Goal: Task Accomplishment & Management: Use online tool/utility

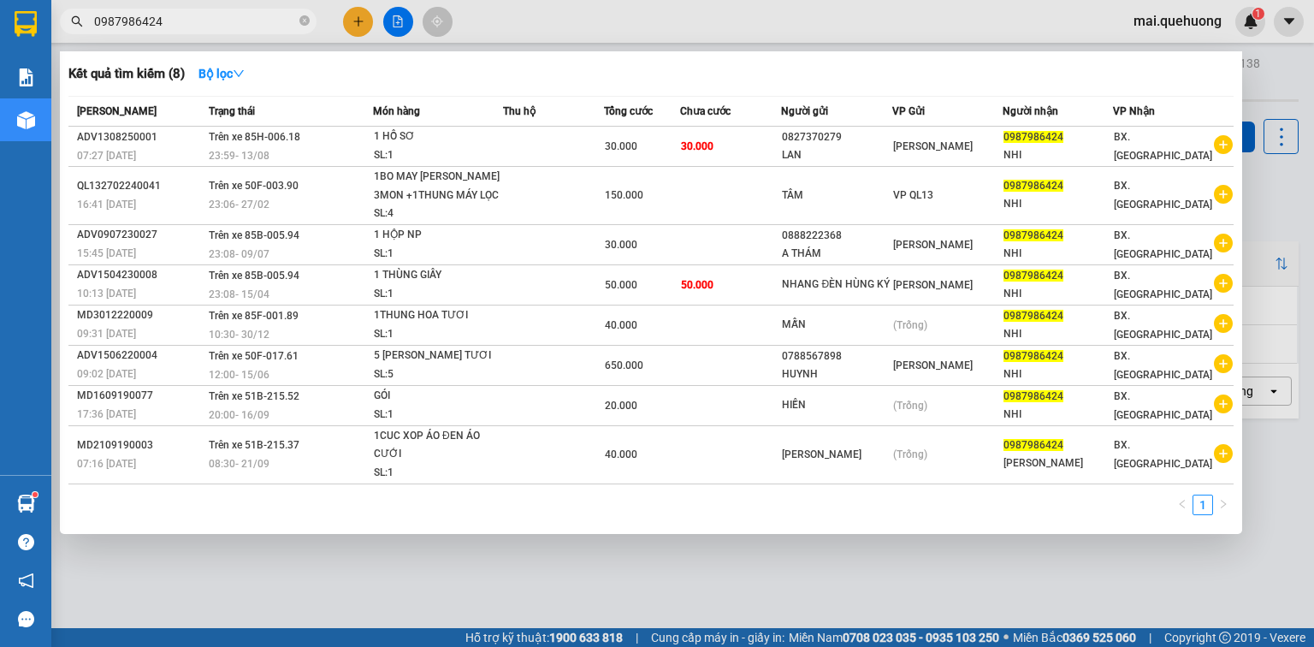
drag, startPoint x: 212, startPoint y: 24, endPoint x: 86, endPoint y: 38, distance: 126.5
click at [86, 37] on div "Kết quả [PERSON_NAME] ( 8 ) Bộ lọc Mã ĐH Trạng thái Món hàng Thu hộ [PERSON_NAM…" at bounding box center [167, 22] width 334 height 30
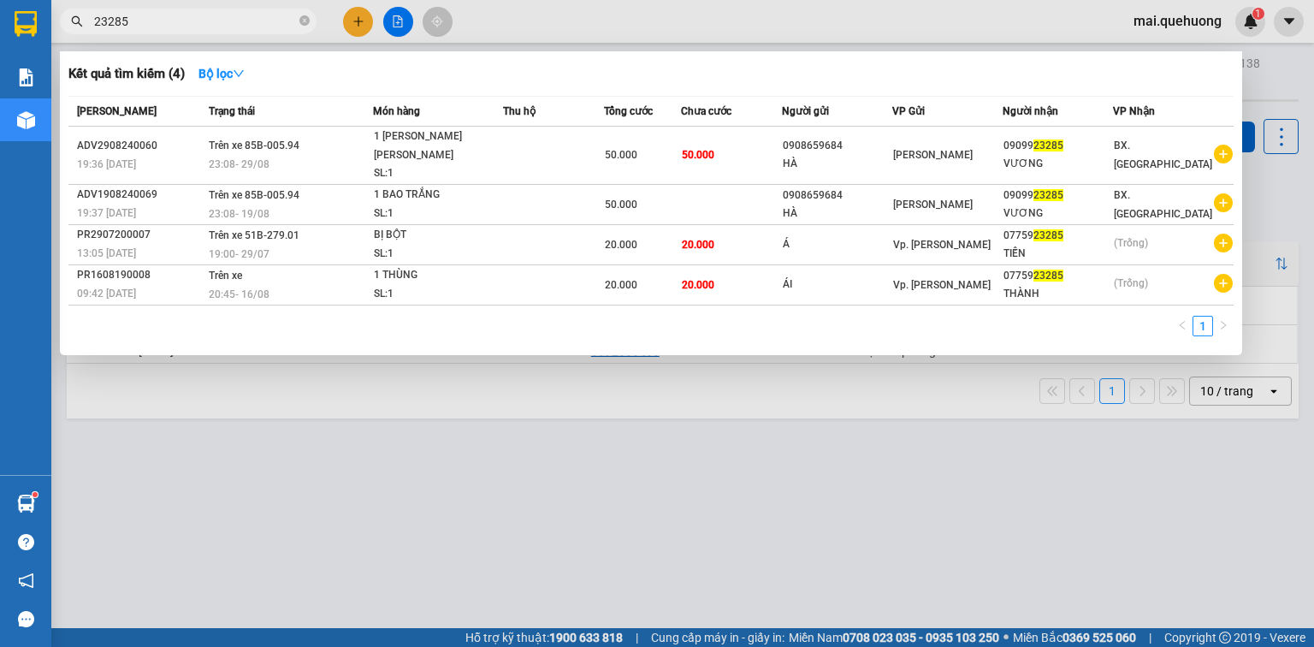
click at [145, 27] on input "23285" at bounding box center [195, 21] width 202 height 19
type input "2"
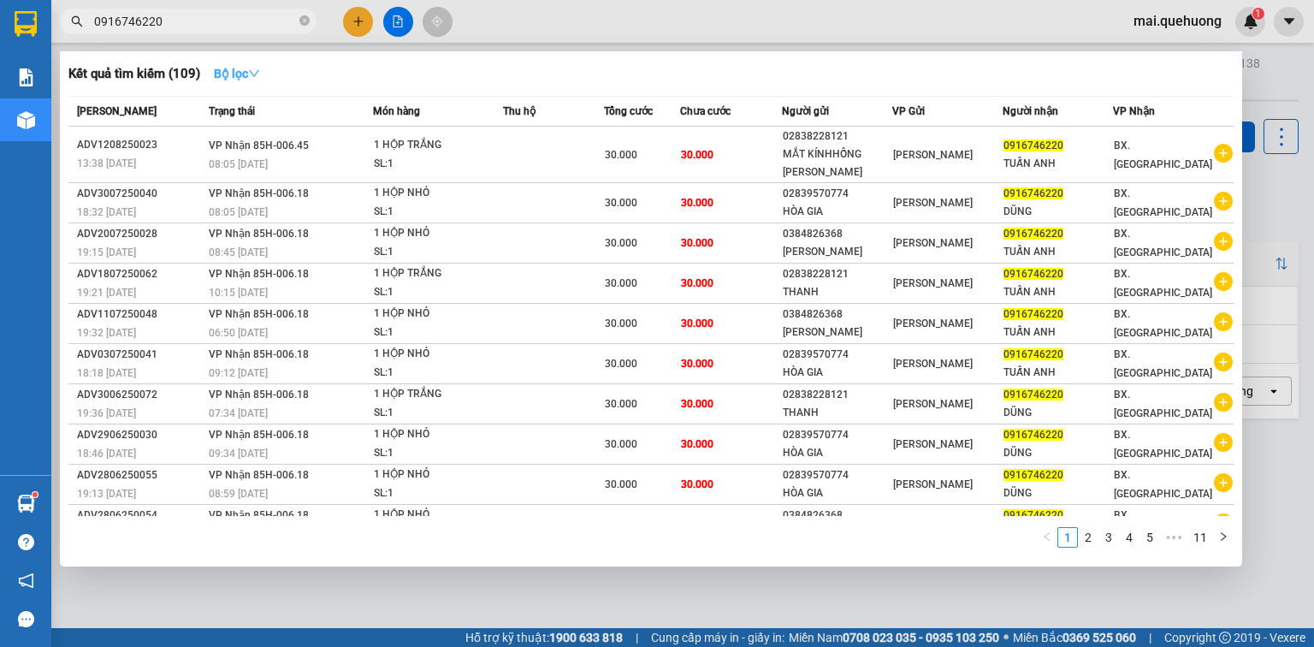
type input "0916746220"
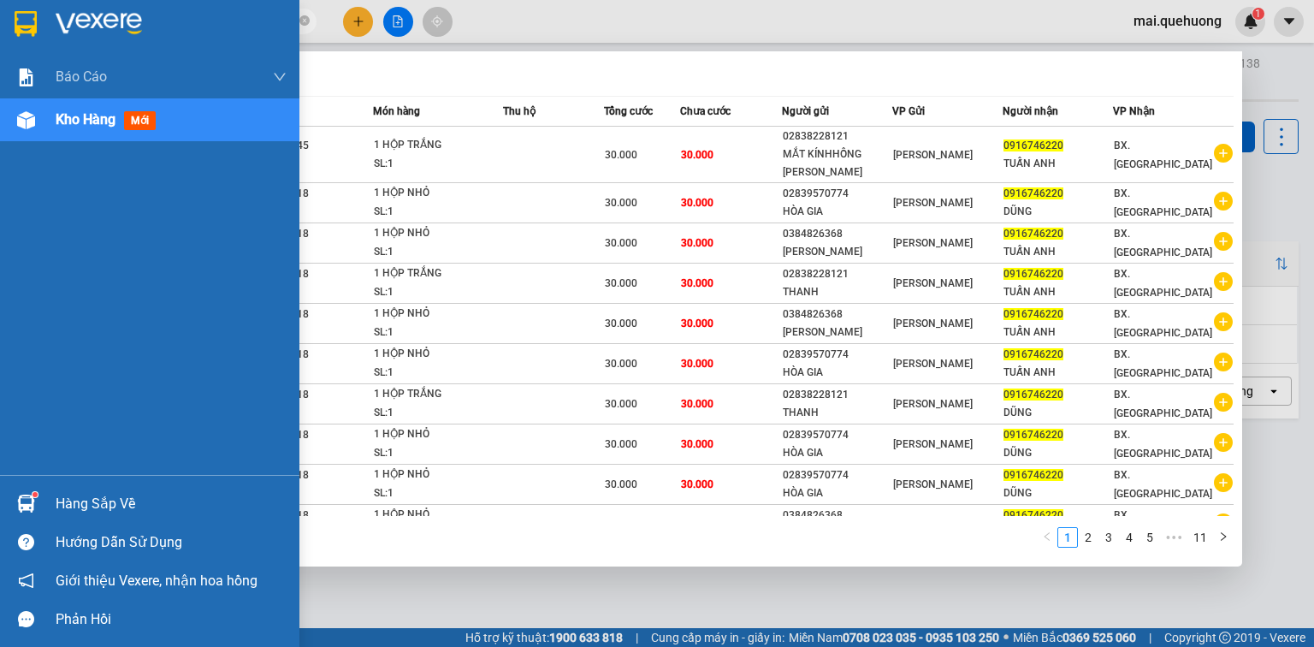
drag, startPoint x: 165, startPoint y: 17, endPoint x: 5, endPoint y: 33, distance: 160.7
click at [5, 33] on section "Kết quả [PERSON_NAME] ( 109 ) Bộ lọc Mã ĐH Trạng thái Món hàng Thu hộ [PERSON_N…" at bounding box center [657, 323] width 1314 height 647
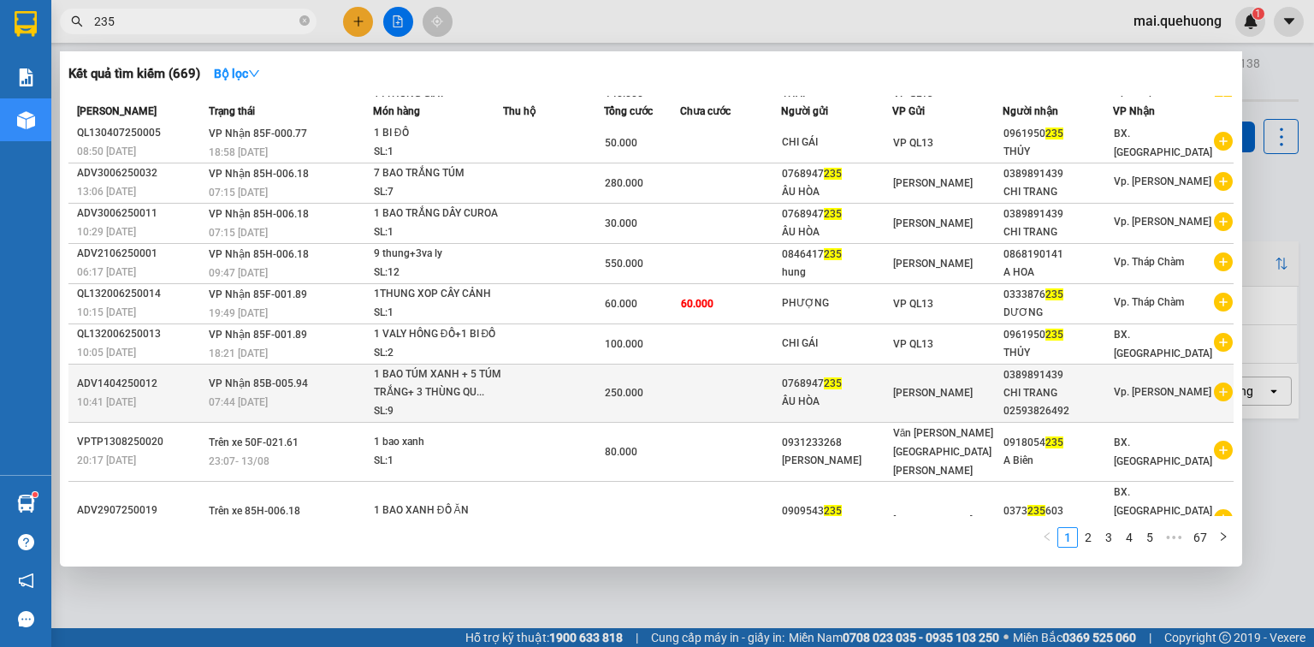
scroll to position [62, 0]
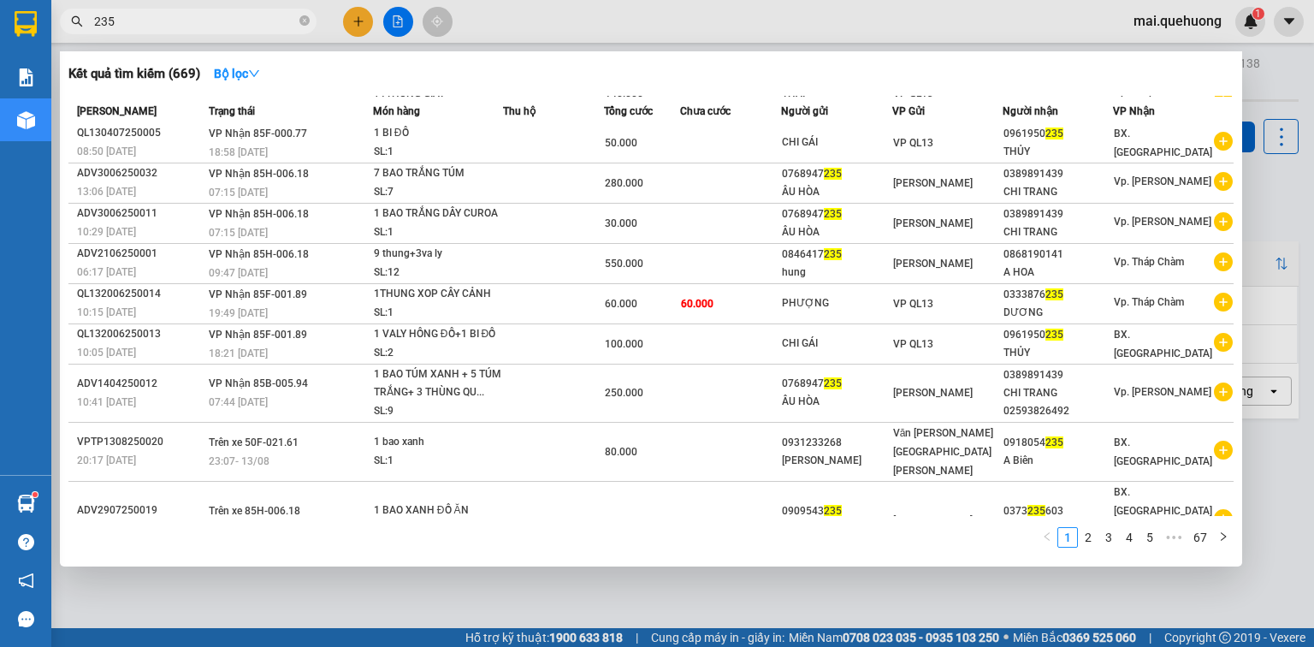
type input "235"
drag, startPoint x: 138, startPoint y: 15, endPoint x: 66, endPoint y: 38, distance: 75.2
click at [66, 37] on div "Kết quả [PERSON_NAME] ( 669 ) Bộ lọc Mã ĐH Trạng thái Món hàng Thu hộ [PERSON_N…" at bounding box center [167, 22] width 334 height 30
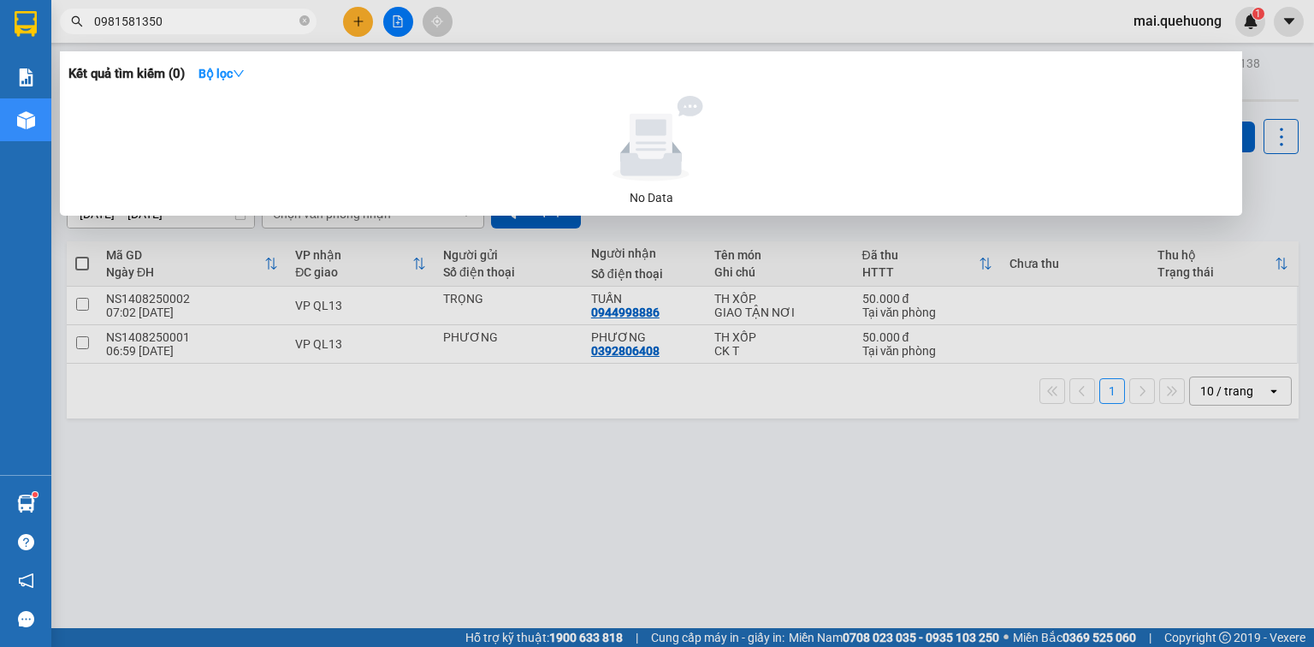
click at [154, 20] on input "0981581350" at bounding box center [195, 21] width 202 height 19
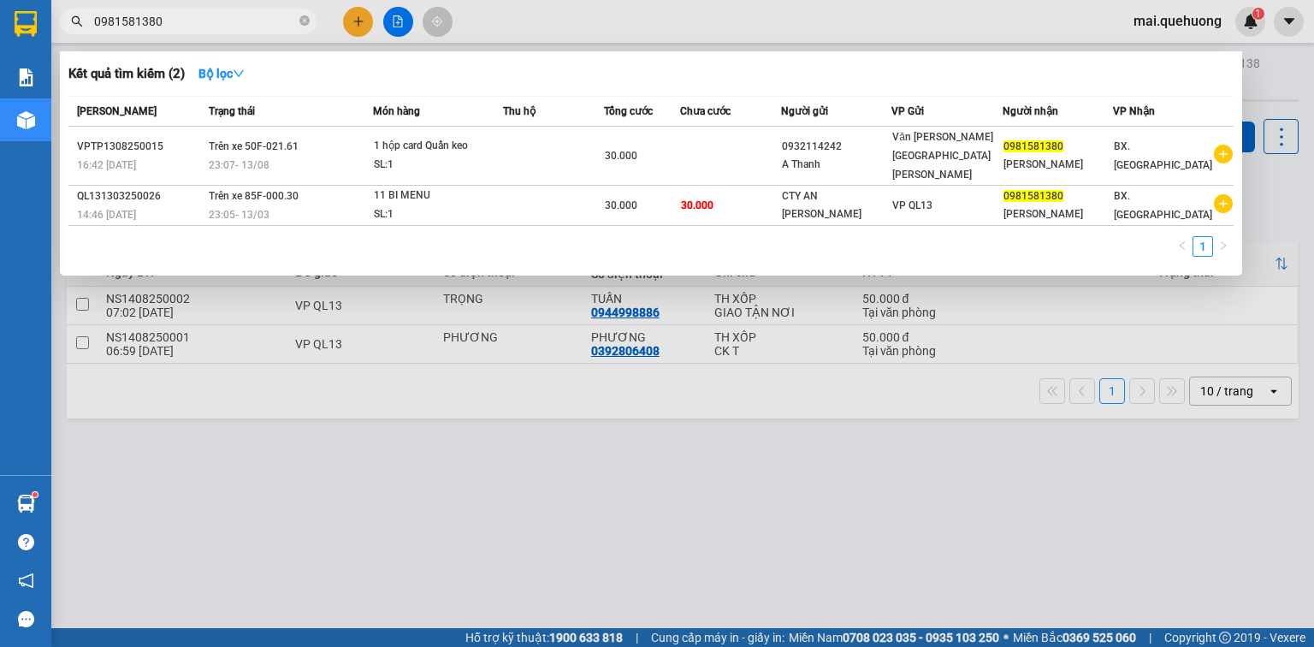
type input "0981581380"
click at [232, 489] on div at bounding box center [657, 323] width 1314 height 647
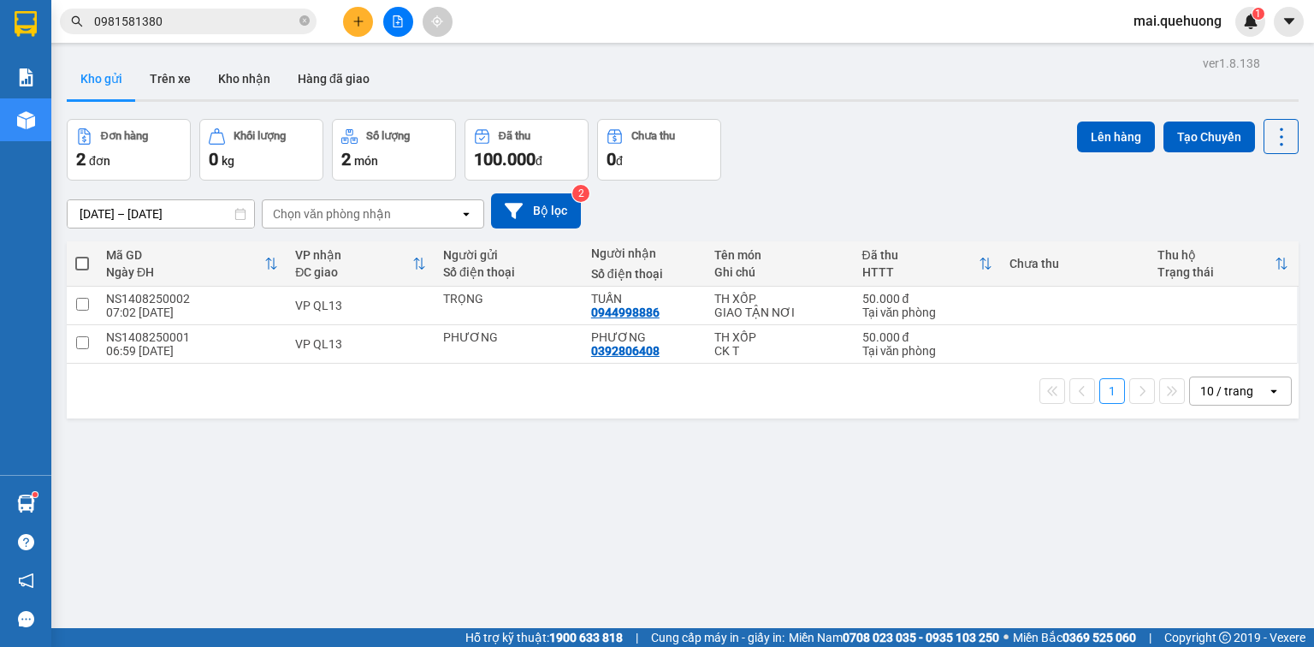
click at [479, 486] on div "ver 1.8.138 Kho gửi Trên xe [PERSON_NAME] Hàng đã [PERSON_NAME] hàng 2 đơn [PER…" at bounding box center [683, 374] width 1246 height 647
click at [74, 298] on td at bounding box center [82, 306] width 31 height 39
checkbox input "true"
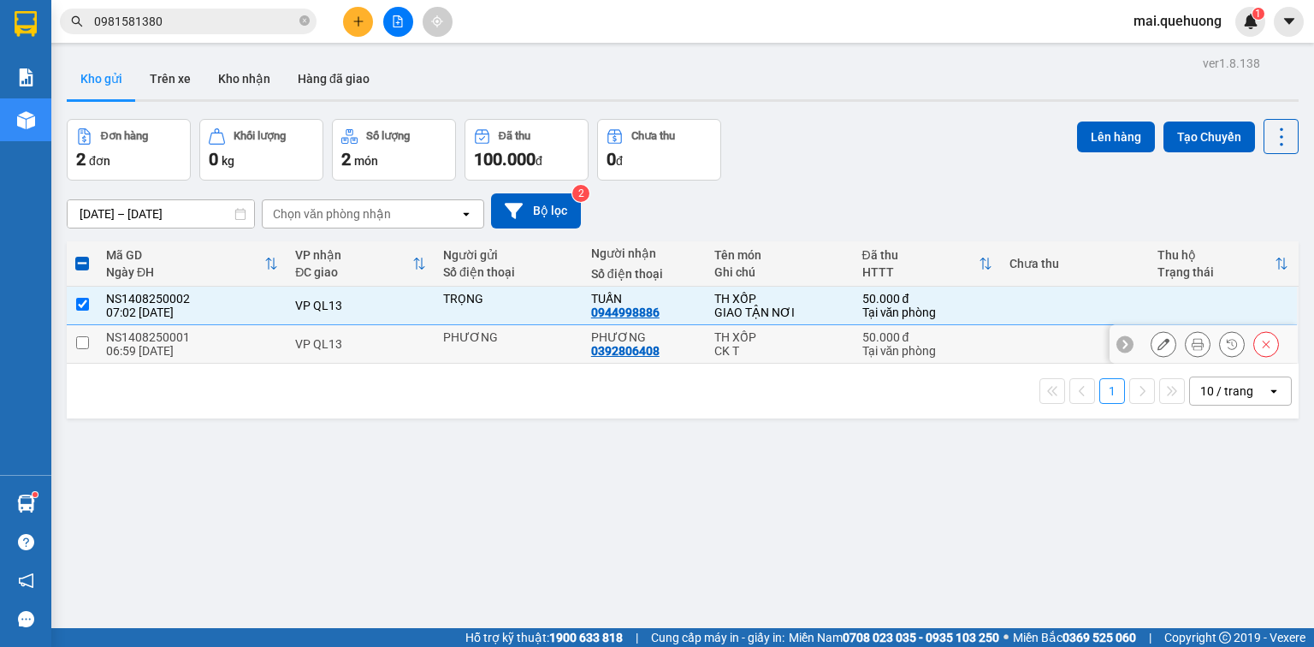
click at [82, 347] on input "checkbox" at bounding box center [82, 342] width 13 height 13
checkbox input "true"
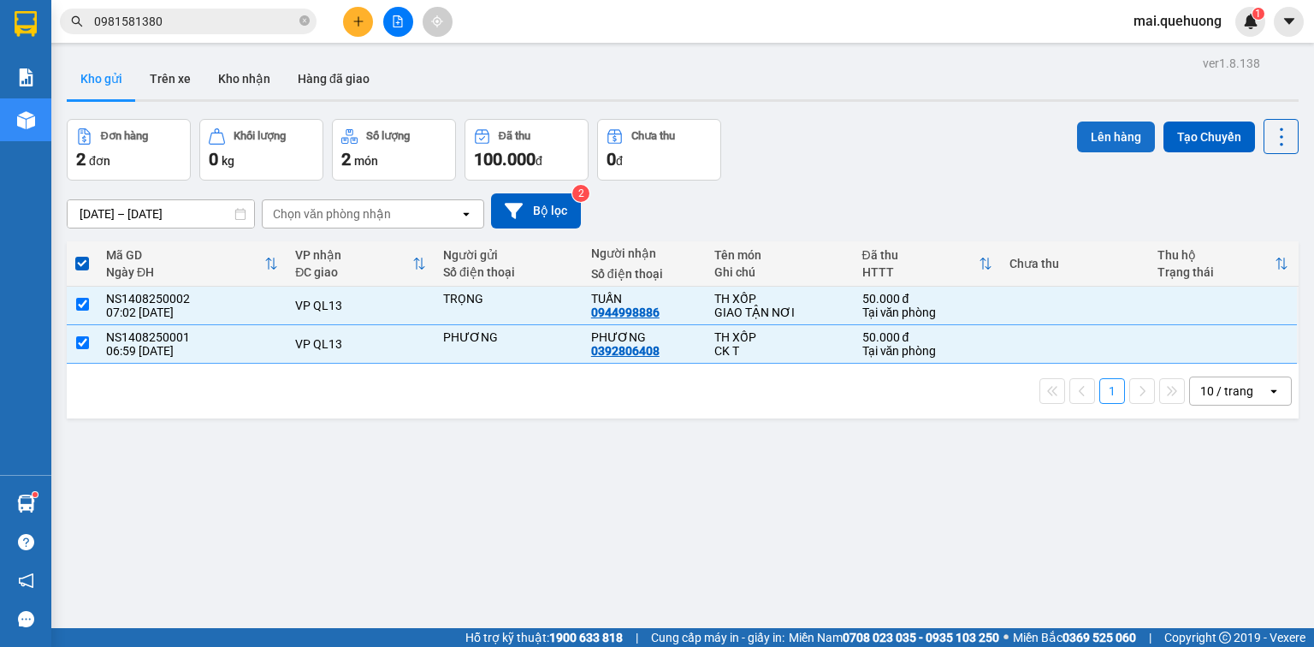
click at [1104, 144] on button "Lên hàng" at bounding box center [1116, 136] width 78 height 31
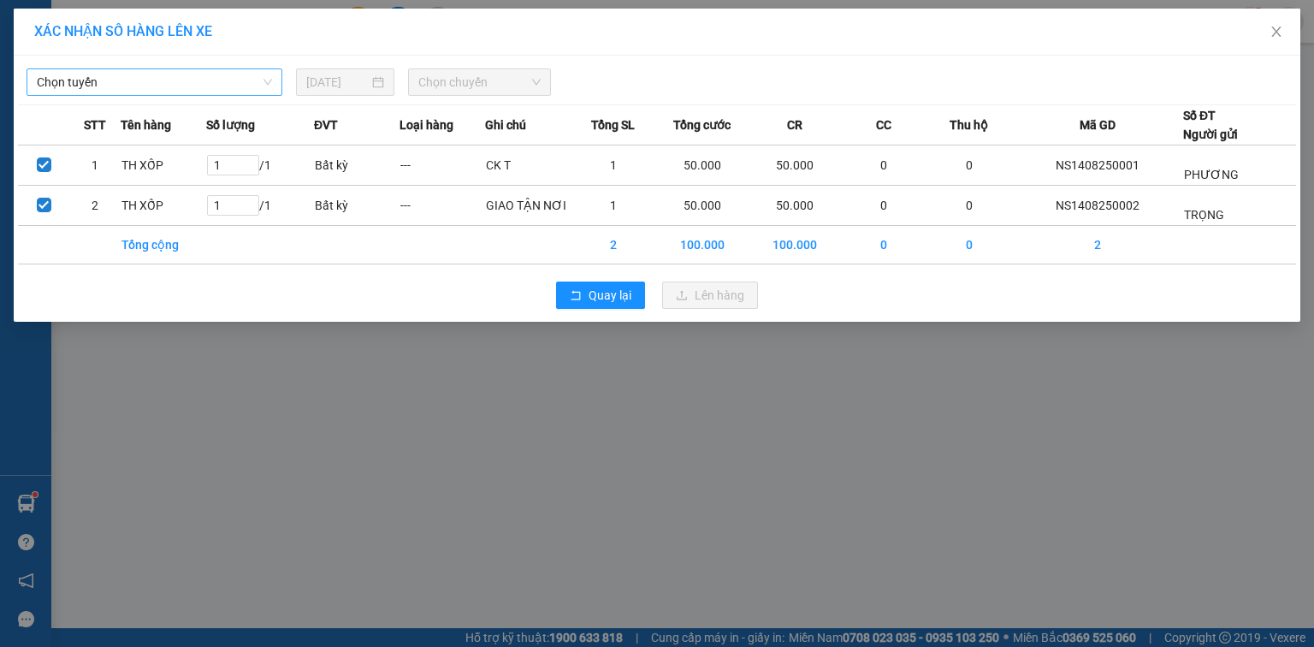
click at [222, 86] on span "Chọn tuyến" at bounding box center [154, 82] width 235 height 26
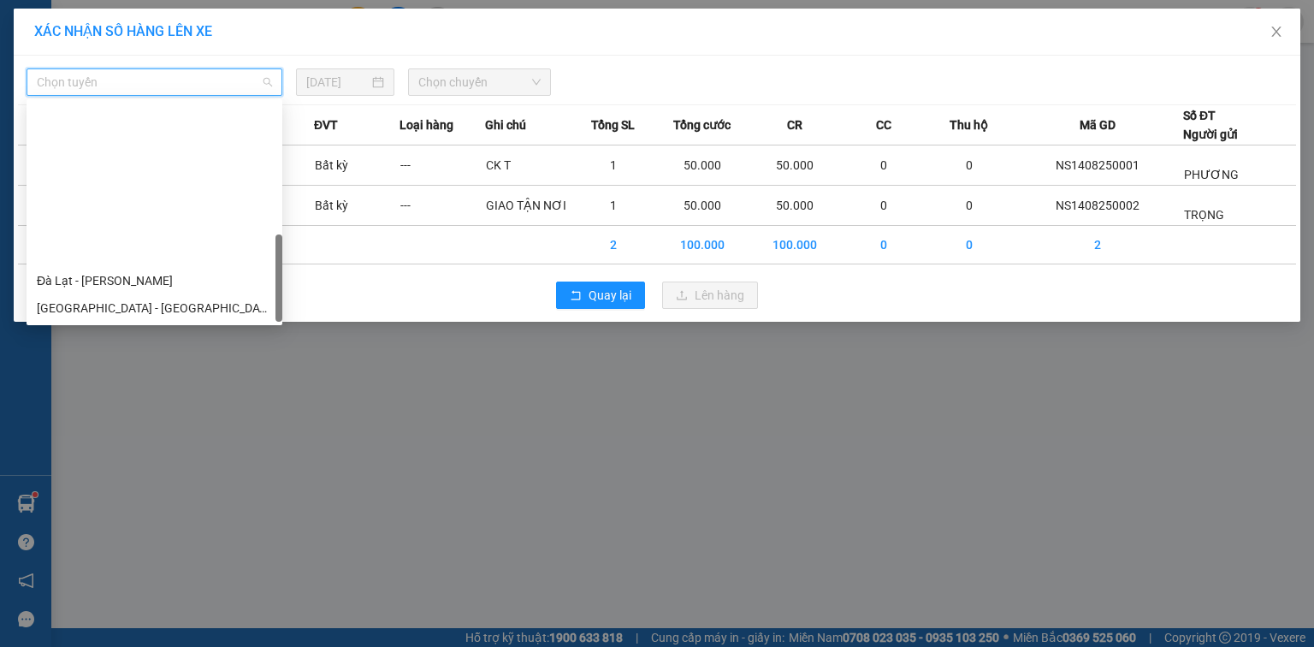
scroll to position [465, 0]
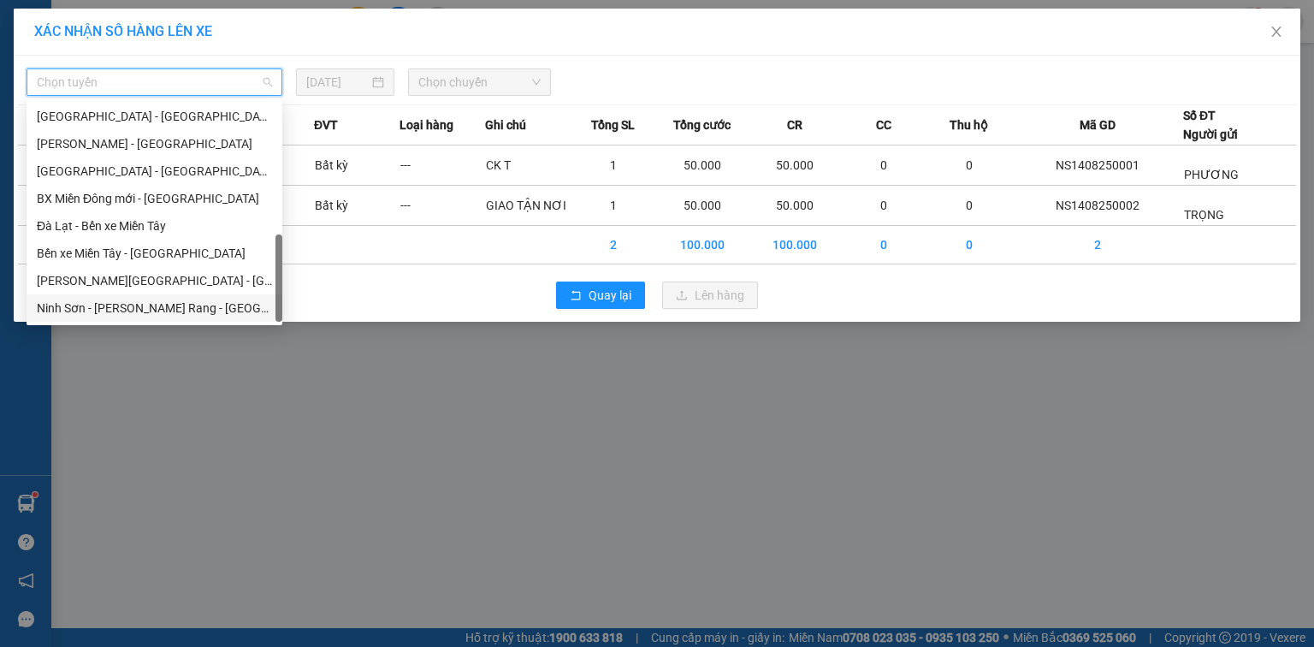
click at [192, 307] on div "Ninh Sơn - [PERSON_NAME] Rang - [GEOGRAPHIC_DATA]" at bounding box center [154, 308] width 235 height 19
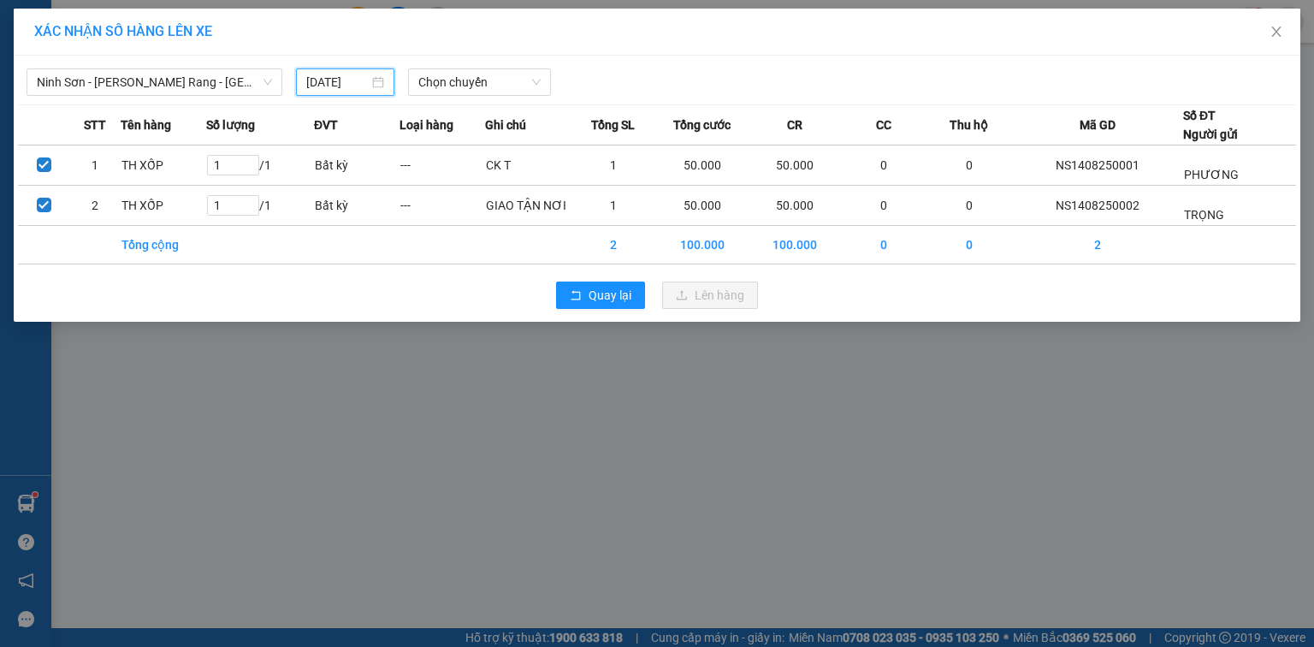
click at [368, 80] on input "[DATE]" at bounding box center [337, 82] width 62 height 19
click at [467, 86] on span "Chọn chuyến" at bounding box center [479, 82] width 123 height 26
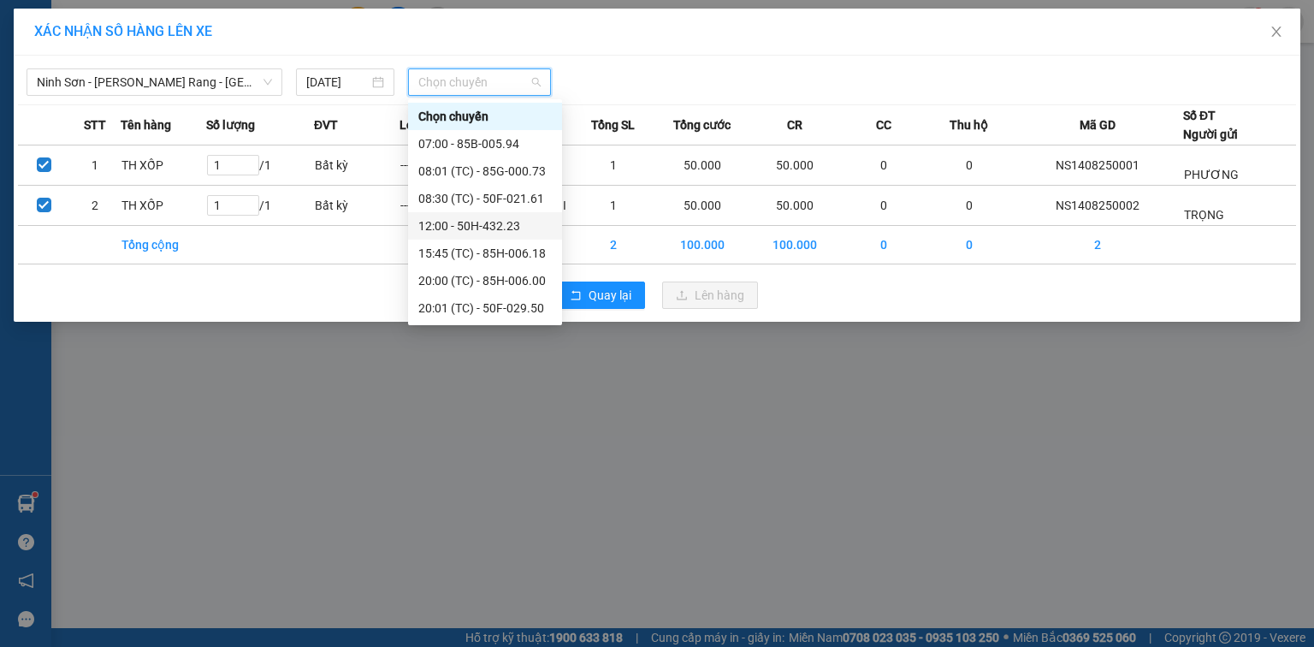
click at [512, 222] on div "12:00 - 50H-432.23" at bounding box center [484, 225] width 133 height 19
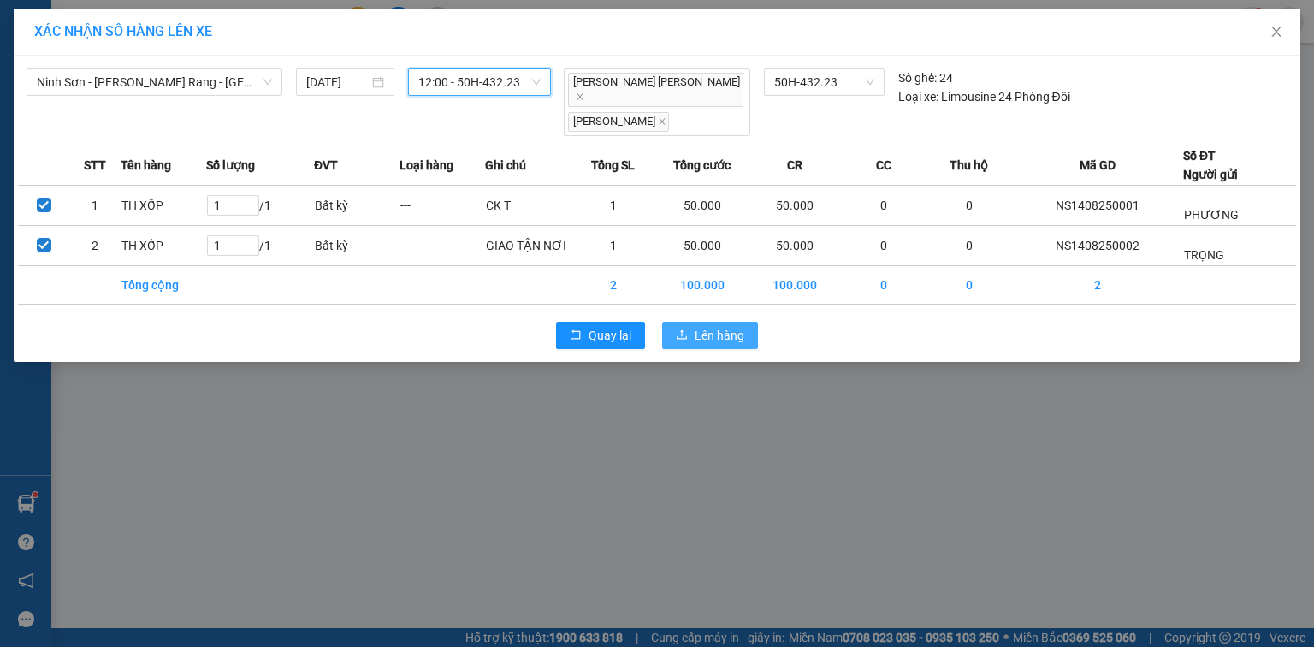
click at [730, 326] on span "Lên hàng" at bounding box center [720, 335] width 50 height 19
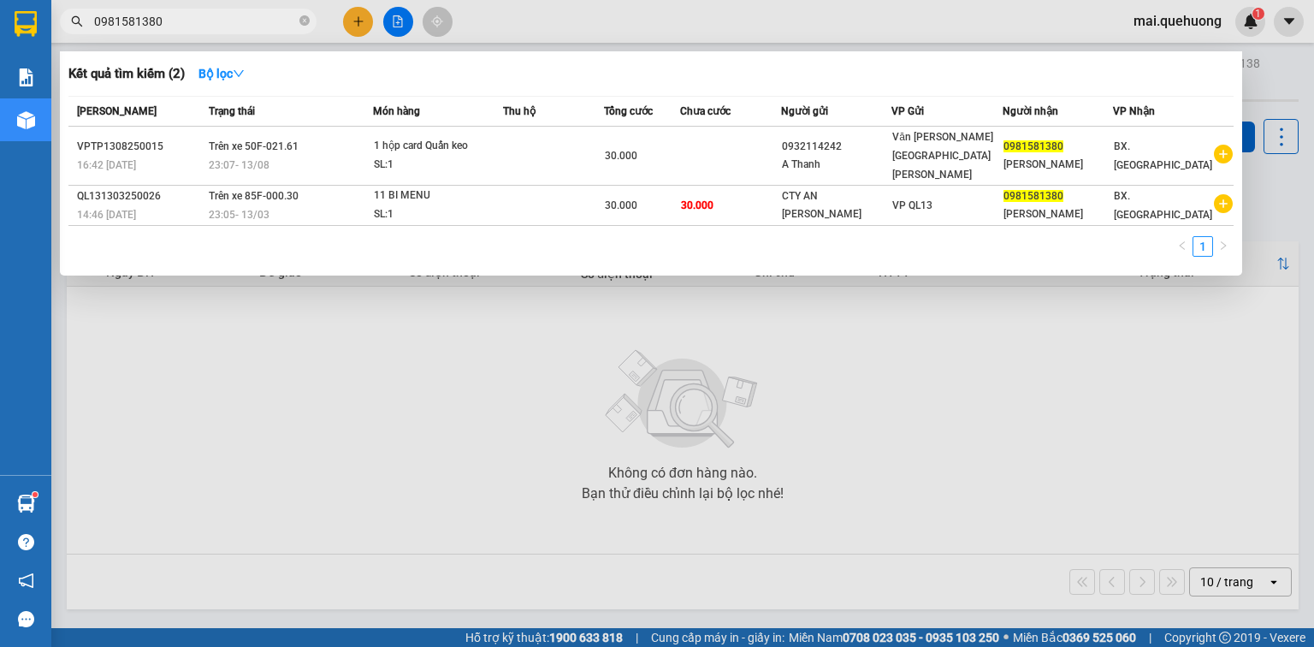
click at [192, 21] on input "0981581380" at bounding box center [195, 21] width 202 height 19
type input "923"
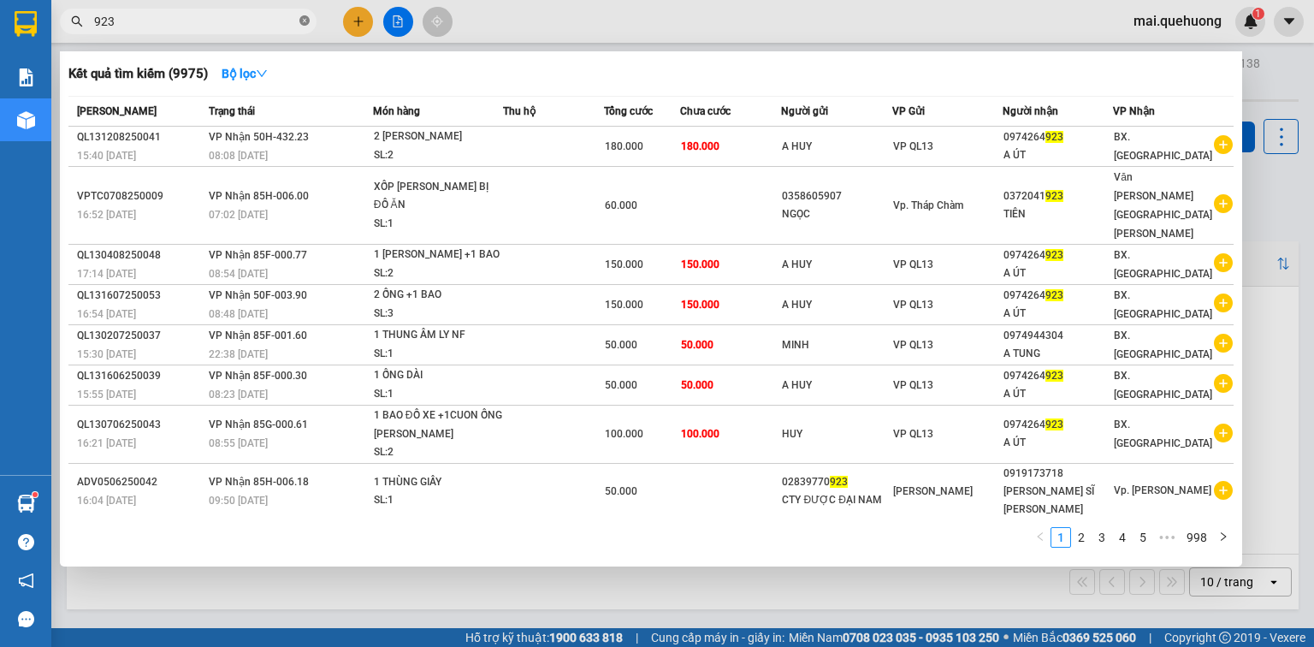
click at [305, 21] on icon "close-circle" at bounding box center [304, 20] width 10 height 10
type input "819"
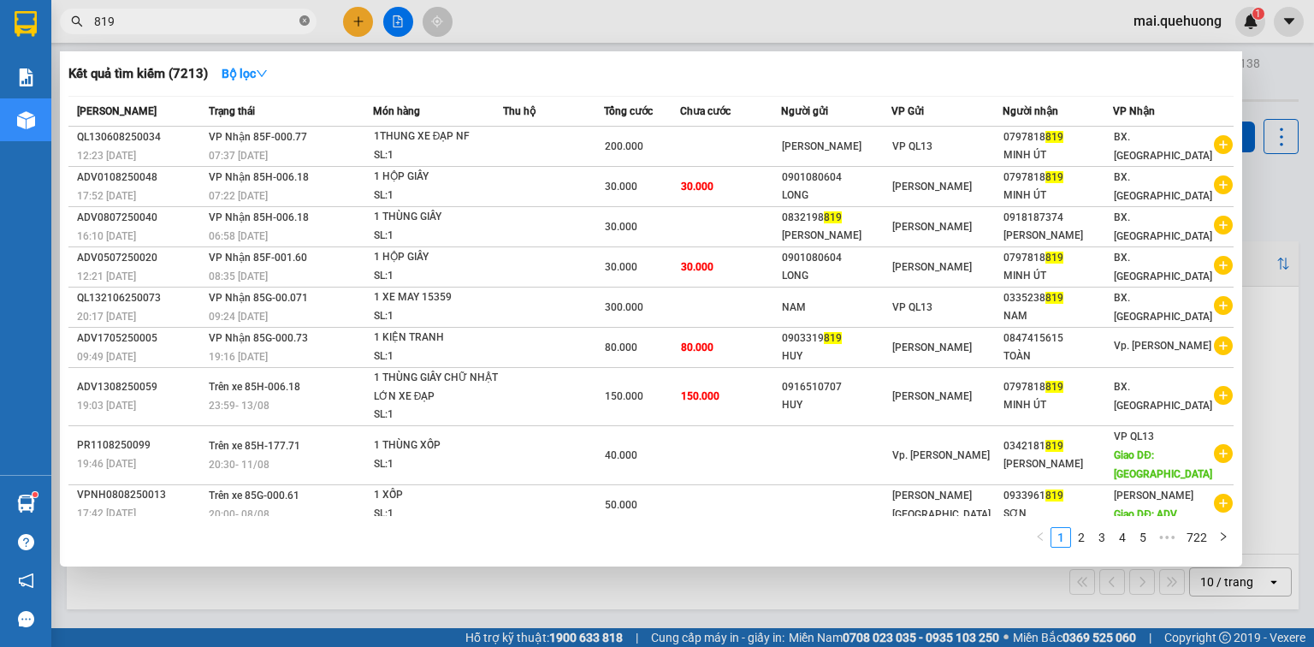
click at [309, 17] on icon "close-circle" at bounding box center [304, 20] width 10 height 10
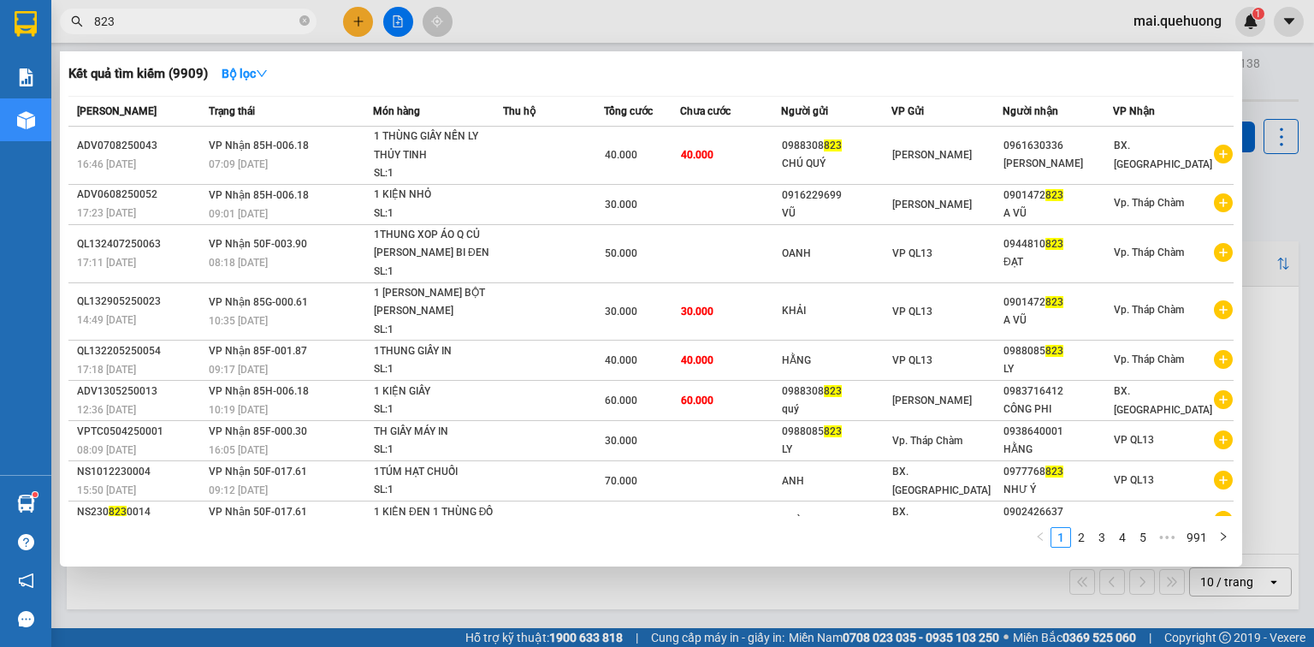
click at [99, 21] on input "823" at bounding box center [195, 21] width 202 height 19
type input "923"
